Goal: Task Accomplishment & Management: Manage account settings

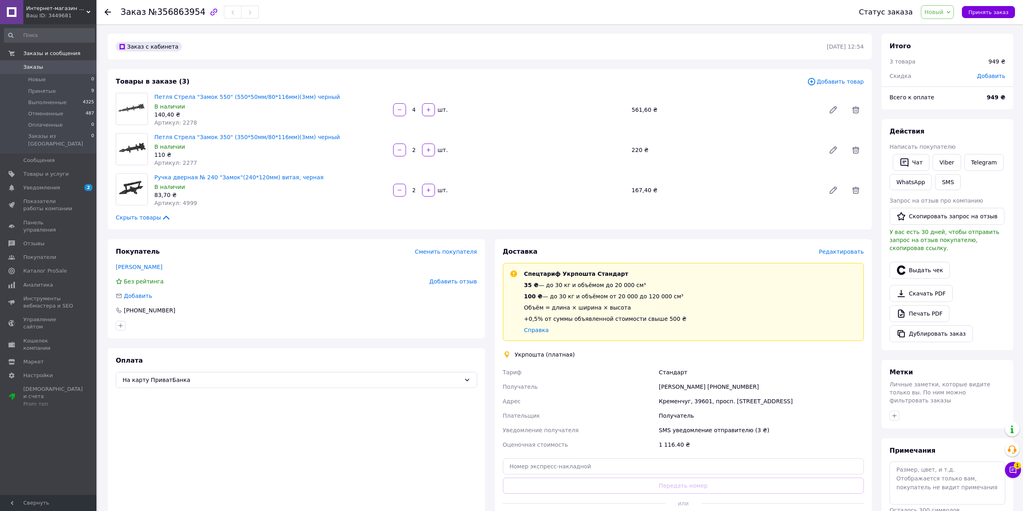
click at [45, 70] on span "Заказы" at bounding box center [48, 67] width 51 height 7
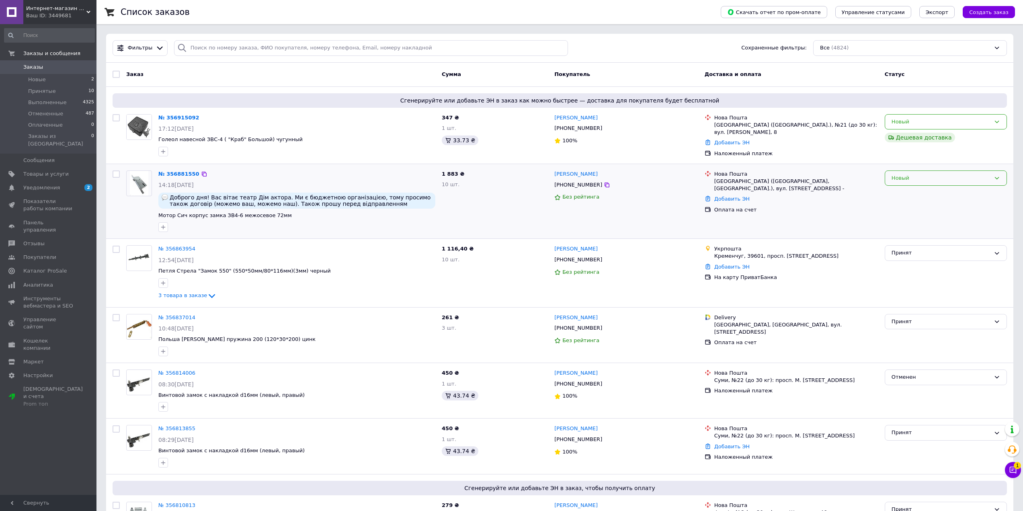
click at [940, 180] on div "Новый" at bounding box center [940, 178] width 99 height 8
click at [929, 221] on li "Отменен" at bounding box center [945, 224] width 121 height 15
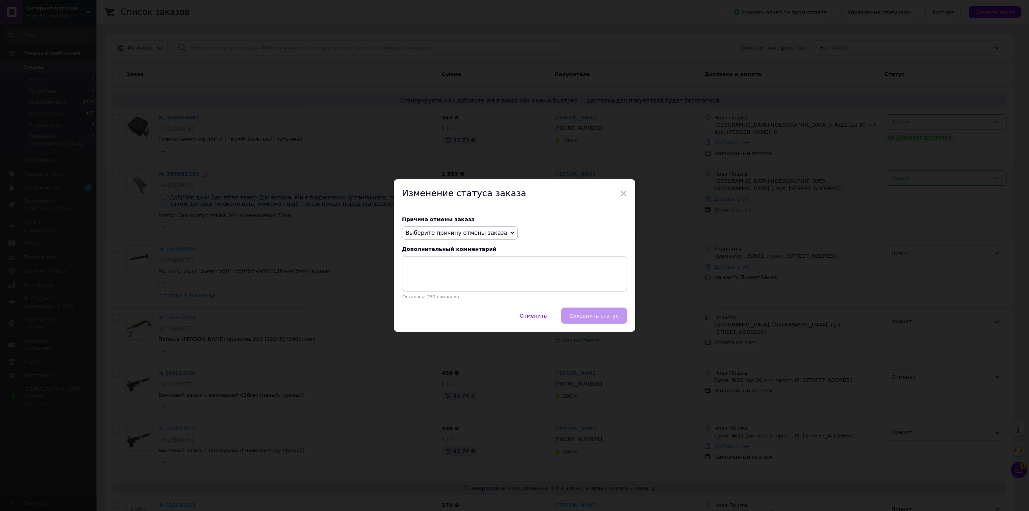
click at [469, 232] on span "Выберите причину отмены заказа" at bounding box center [457, 232] width 102 height 6
click at [435, 312] on li "Другое" at bounding box center [459, 316] width 115 height 11
click at [499, 280] on textarea at bounding box center [514, 273] width 225 height 35
type textarea "не створюемо договори"
click at [587, 314] on span "Сохранить статус" at bounding box center [594, 316] width 49 height 6
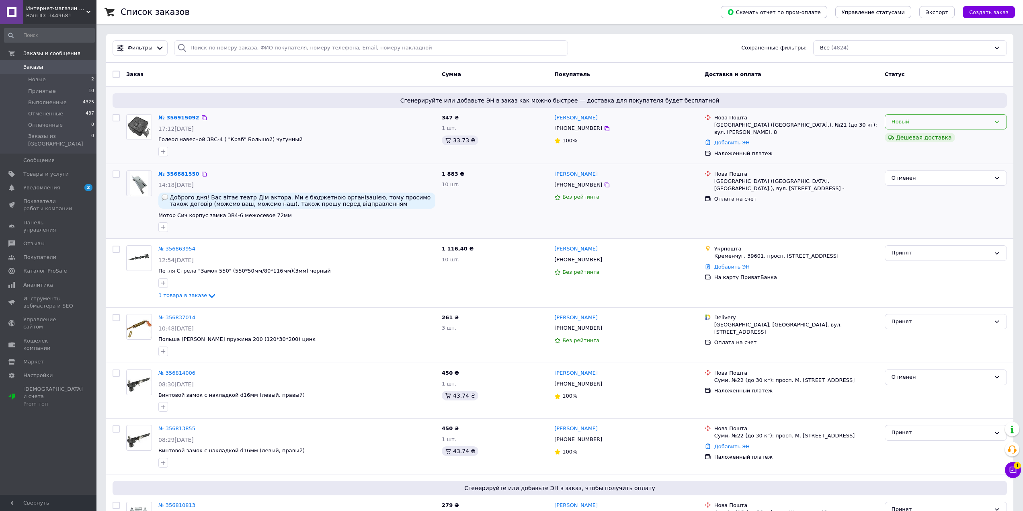
click at [940, 123] on div "Новый" at bounding box center [940, 122] width 99 height 8
click at [925, 138] on li "Принят" at bounding box center [945, 138] width 121 height 15
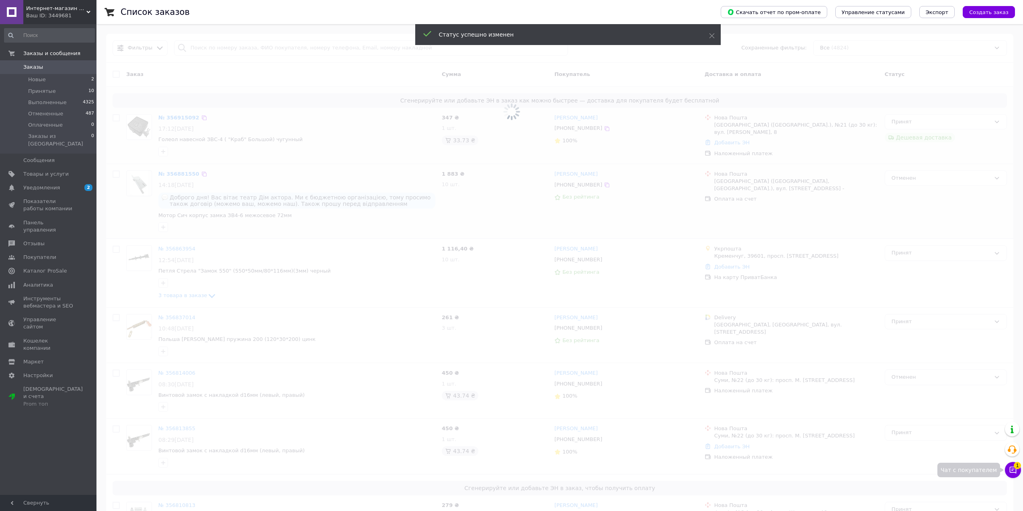
click at [1010, 465] on button "Чат с покупателем 1" at bounding box center [1013, 470] width 16 height 16
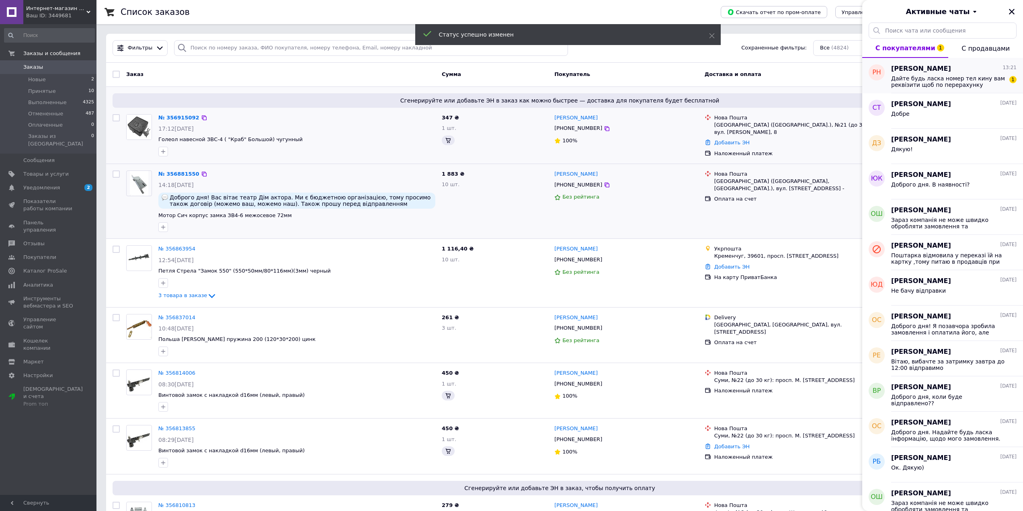
click at [948, 86] on span "Дайте будь ласка номер тел кину вам реквізити щоб по перерахунку заплатити" at bounding box center [948, 81] width 114 height 13
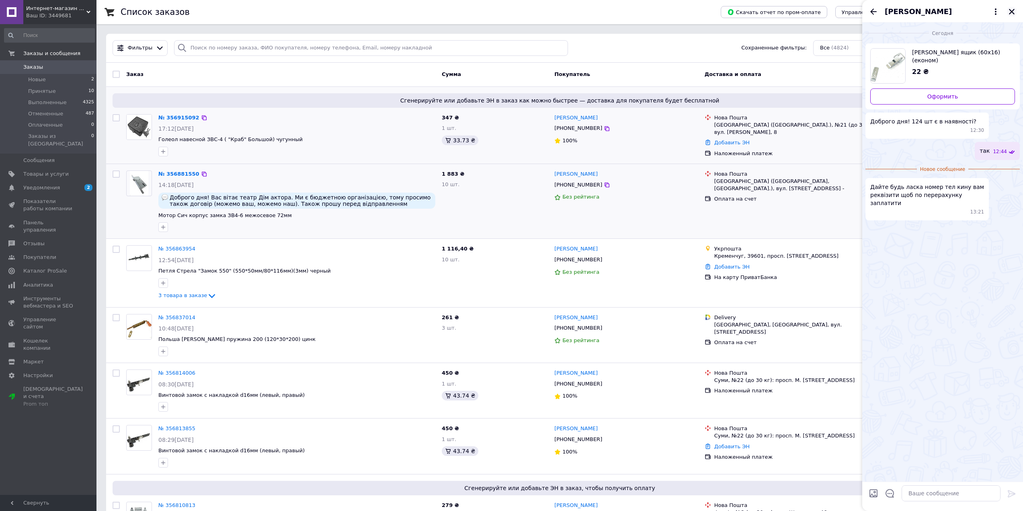
click at [1009, 14] on icon "Закрыть" at bounding box center [1011, 11] width 7 height 7
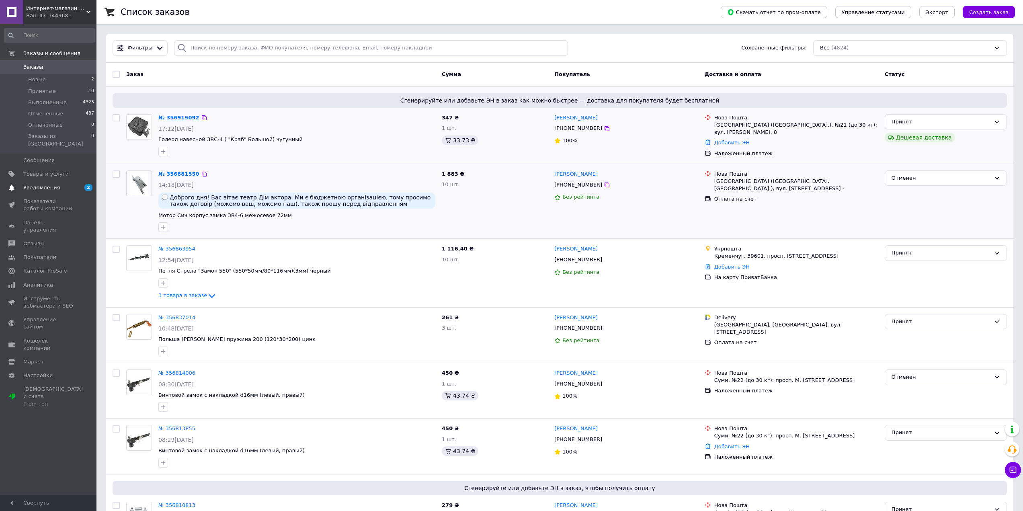
click at [29, 184] on span "Уведомления" at bounding box center [41, 187] width 37 height 7
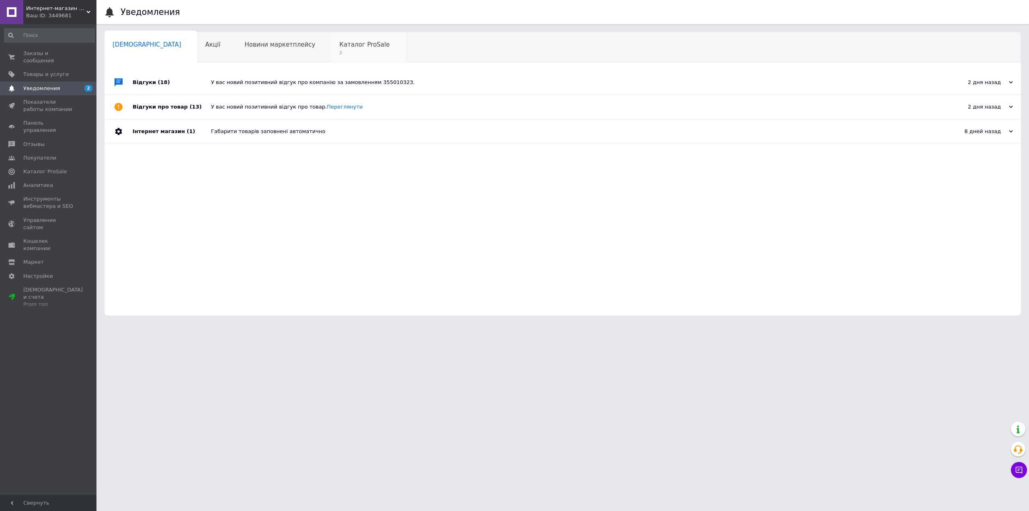
click at [331, 56] on div "Каталог ProSale 2" at bounding box center [368, 48] width 74 height 31
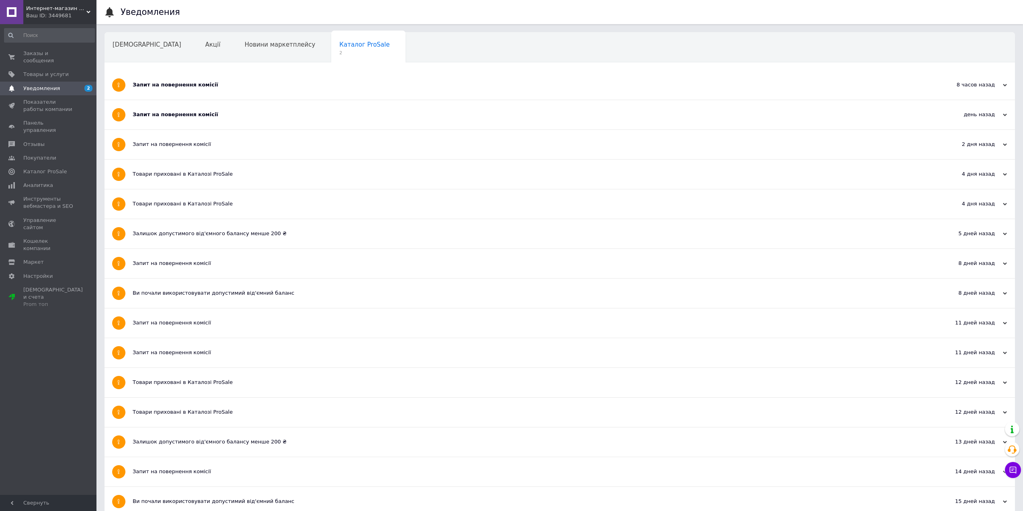
click at [232, 87] on div "Запит на повернення комісії" at bounding box center [530, 84] width 794 height 7
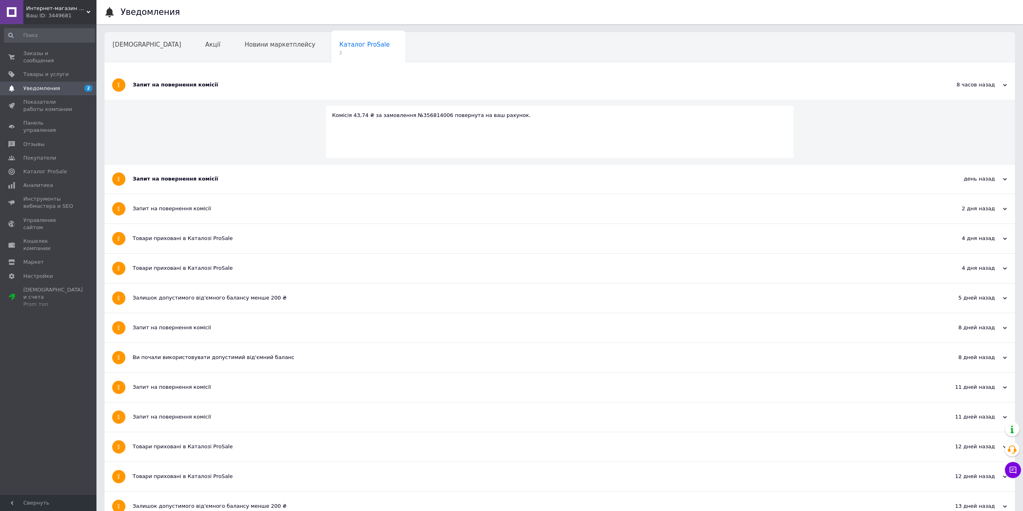
click at [232, 87] on div "Запит на повернення комісії" at bounding box center [530, 84] width 794 height 7
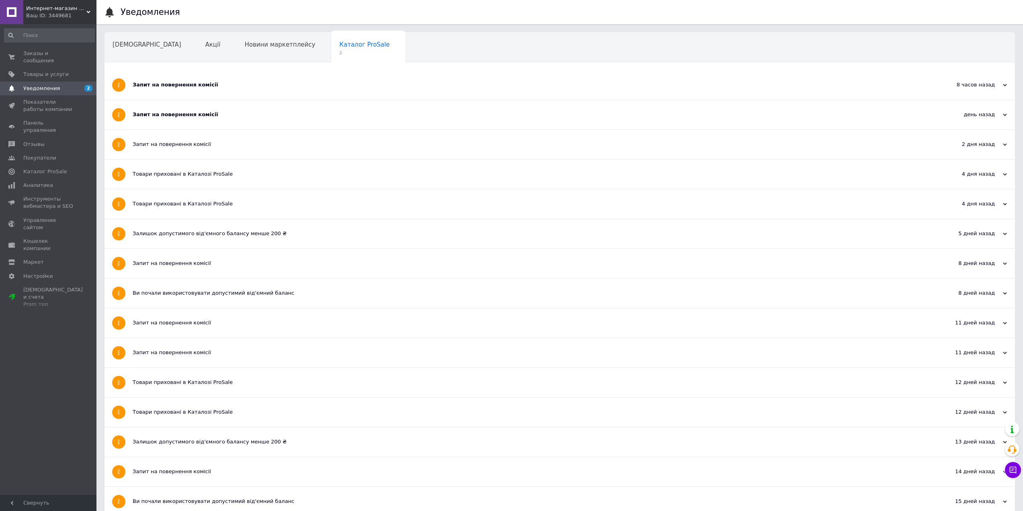
click at [220, 111] on div "Запит на повернення комісії" at bounding box center [530, 114] width 794 height 7
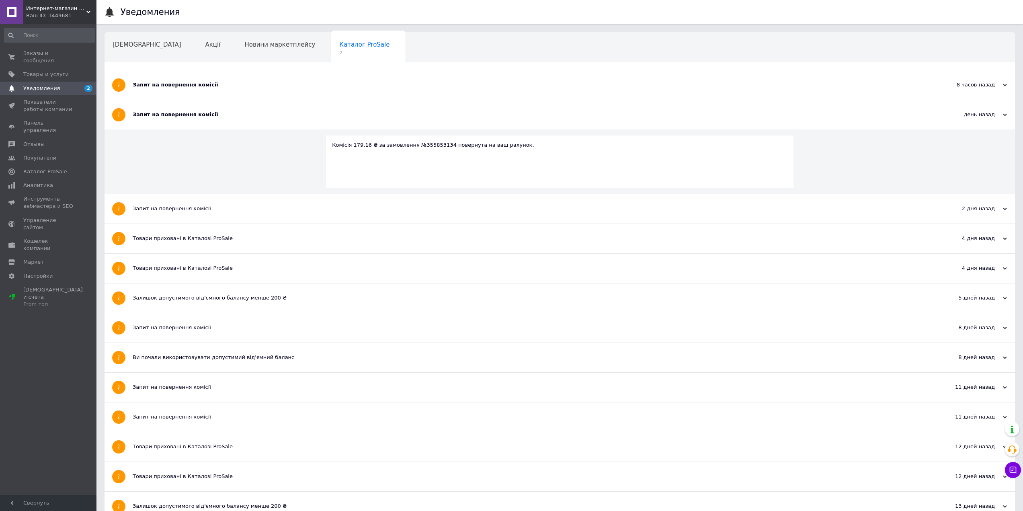
click at [220, 111] on div "Запит на повернення комісії" at bounding box center [530, 114] width 794 height 7
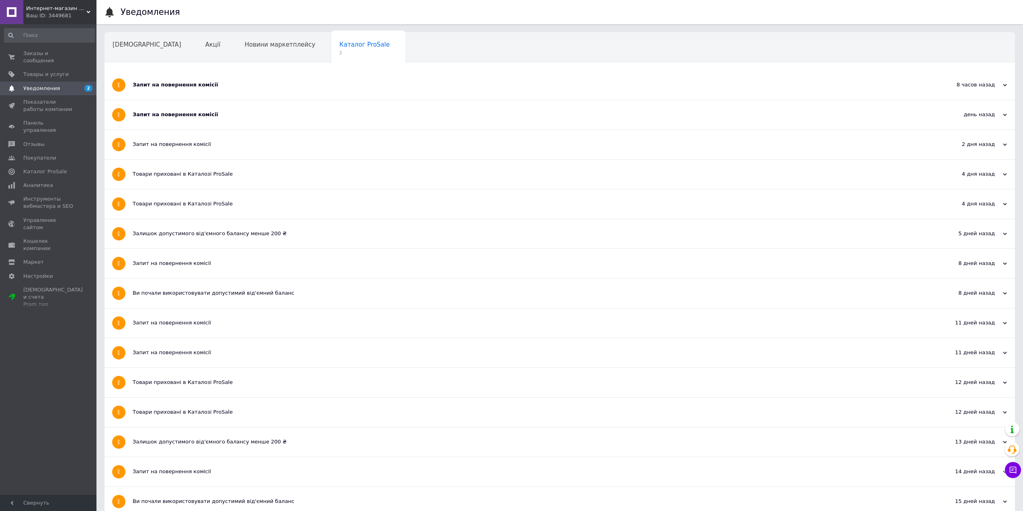
click at [232, 117] on div "Запит на повернення комісії" at bounding box center [530, 114] width 794 height 7
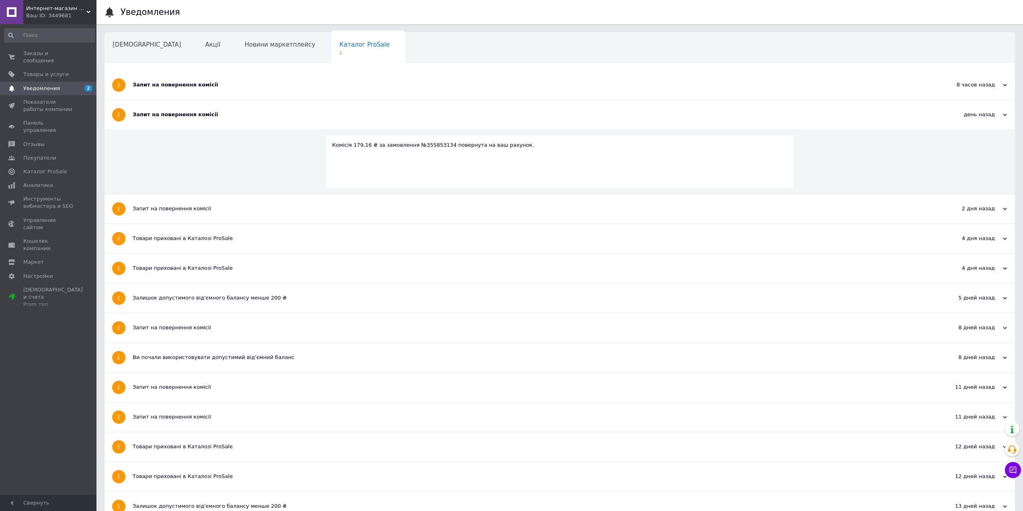
click at [232, 117] on div "Запит на повернення комісії" at bounding box center [530, 114] width 794 height 7
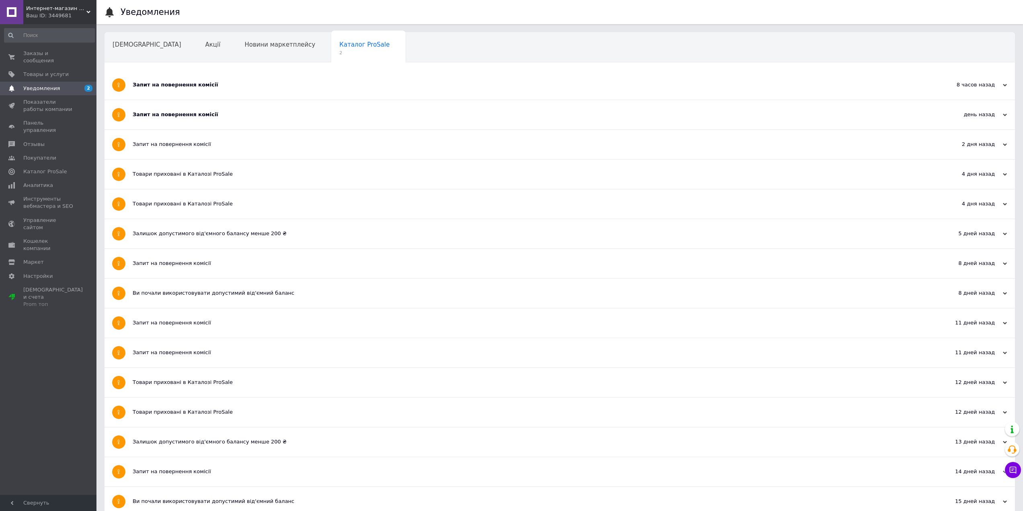
click at [227, 88] on div "Запит на повернення комісії" at bounding box center [530, 84] width 794 height 7
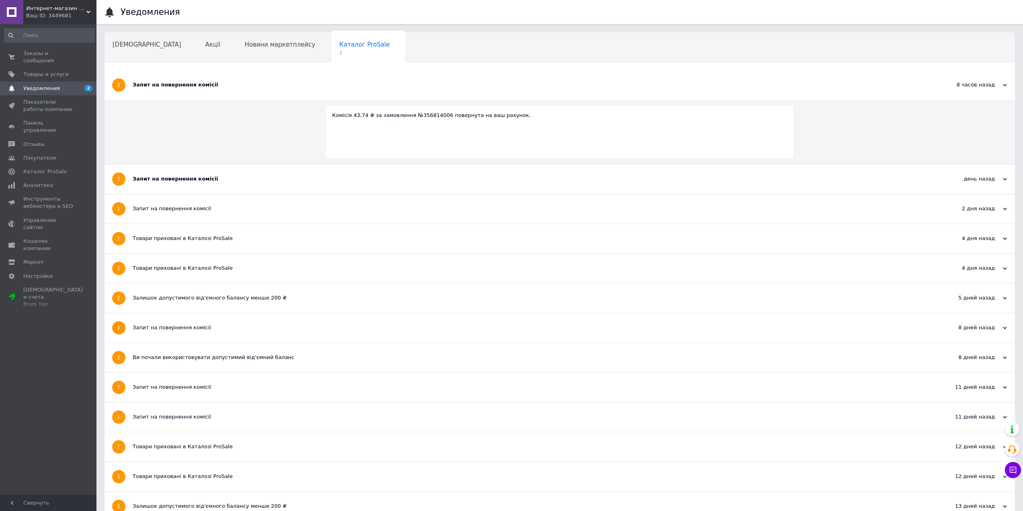
click at [227, 88] on div "Запит на повернення комісії" at bounding box center [530, 84] width 794 height 7
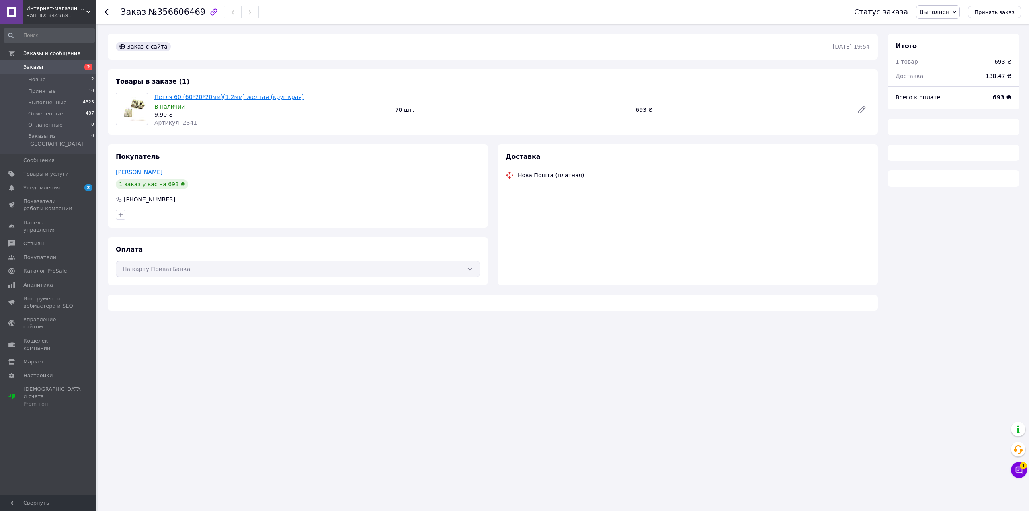
click at [195, 94] on link "Петля 60 (60*20*20мм)(1.2мм) желтая (круг.края)" at bounding box center [229, 97] width 150 height 6
